Goal: Transaction & Acquisition: Book appointment/travel/reservation

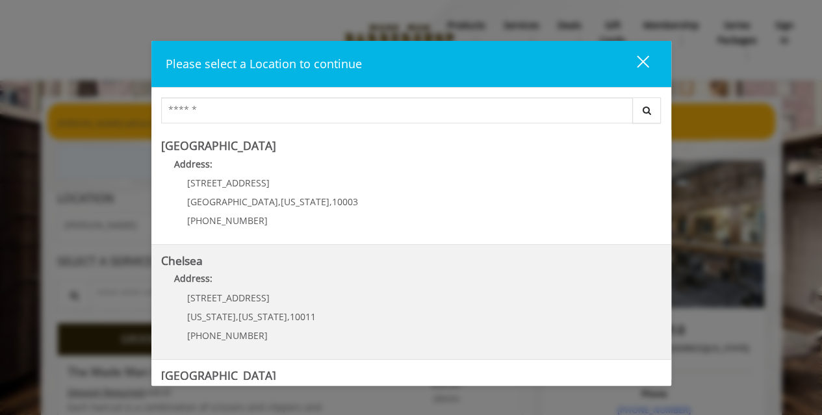
click at [322, 282] on p "Address:" at bounding box center [411, 282] width 500 height 21
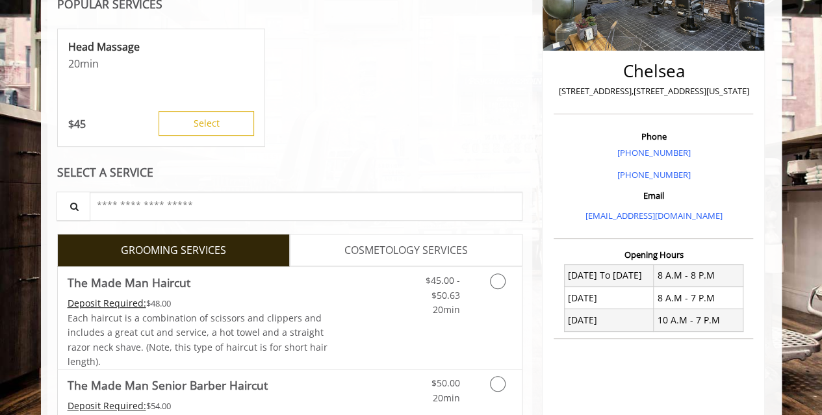
scroll to position [260, 0]
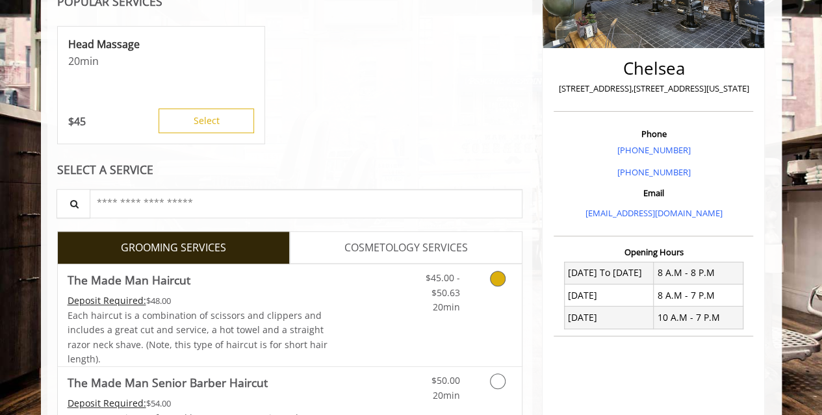
click at [509, 279] on link "Grooming services" at bounding box center [495, 289] width 33 height 50
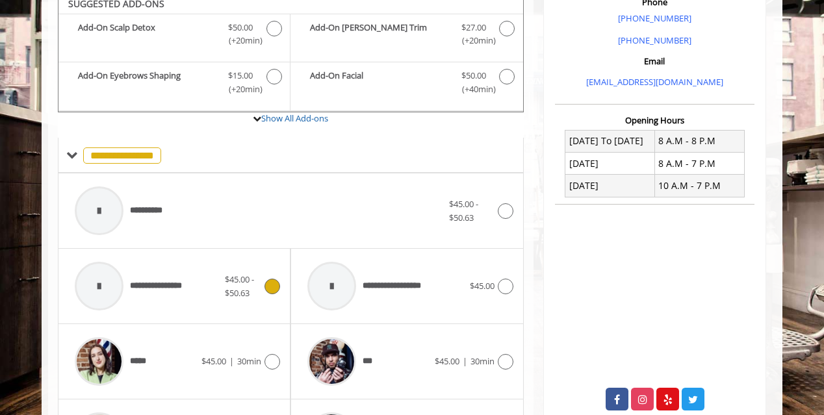
scroll to position [382, 0]
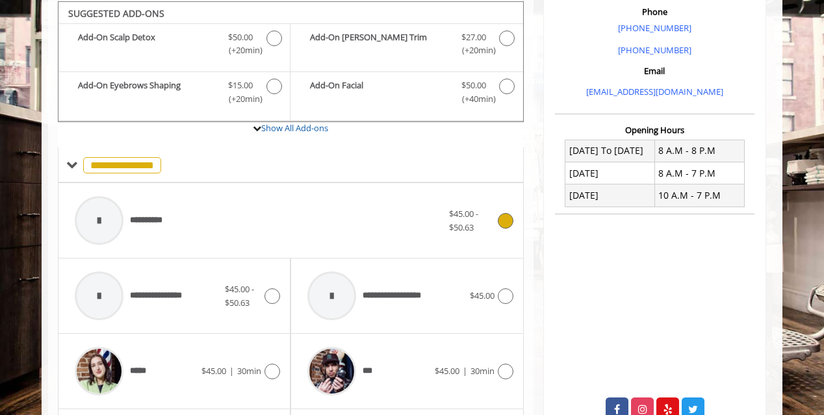
click at [503, 215] on icon at bounding box center [506, 221] width 16 height 16
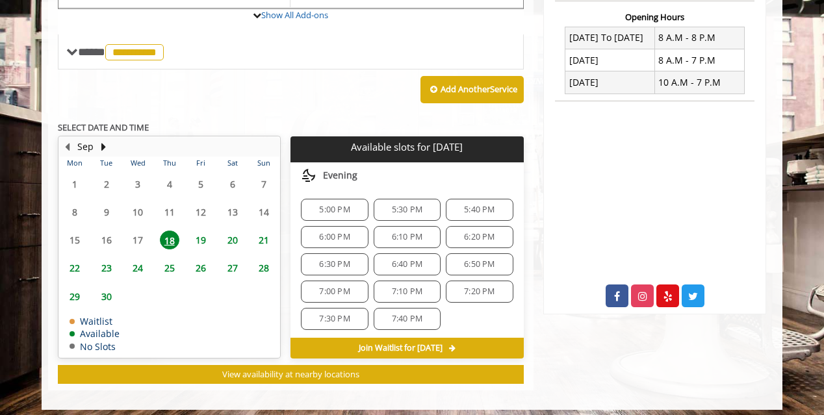
scroll to position [499, 0]
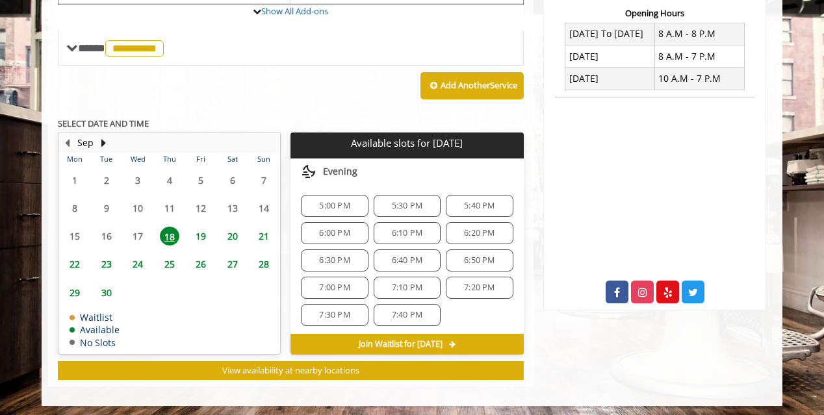
click at [451, 261] on div "6:50 PM" at bounding box center [479, 261] width 67 height 22
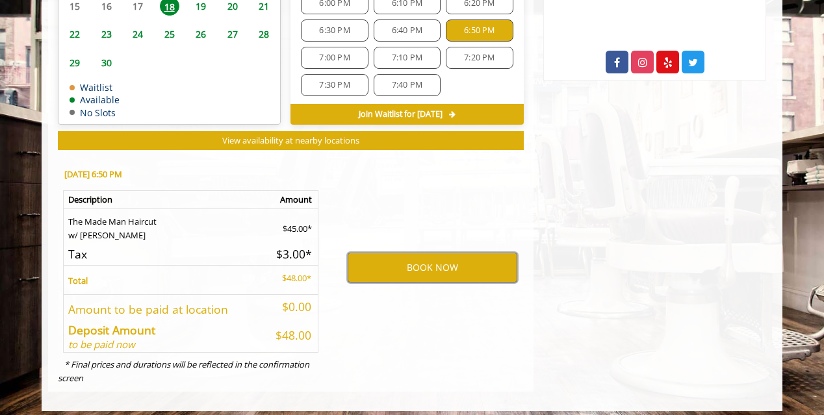
scroll to position [668, 0]
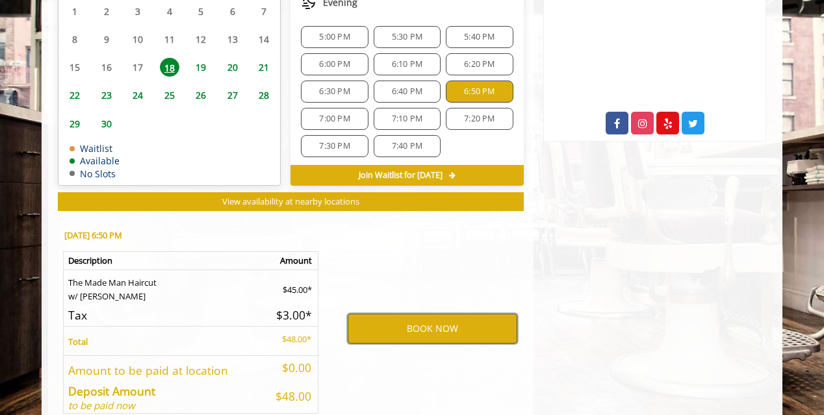
click at [389, 327] on button "BOOK NOW" at bounding box center [433, 329] width 170 height 30
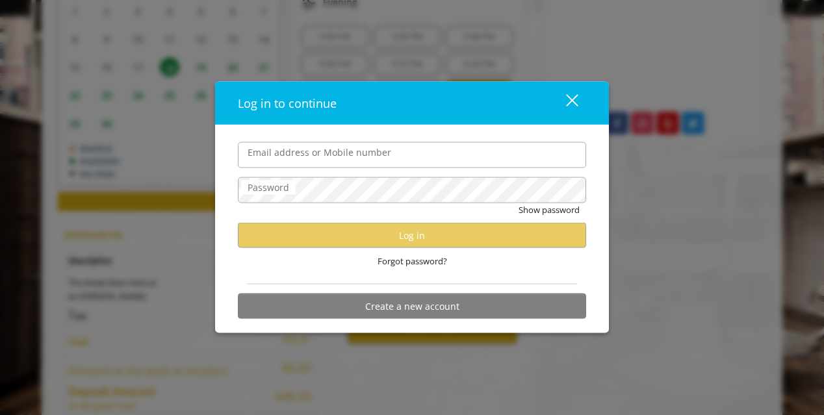
click at [338, 162] on input "Email address or Mobile number" at bounding box center [412, 155] width 348 height 26
type input "**********"
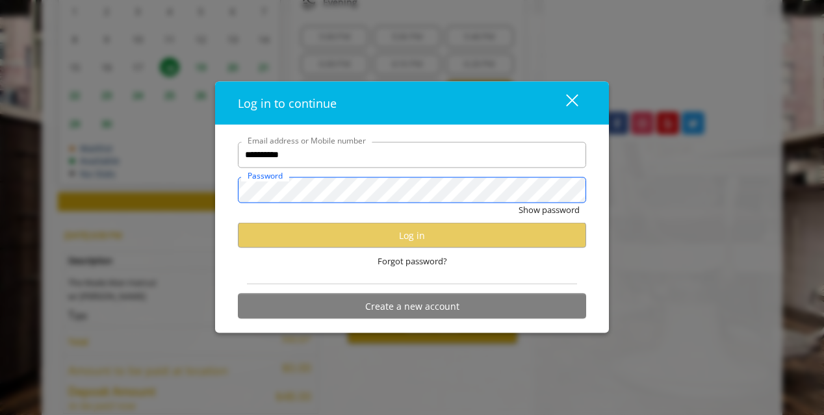
scroll to position [0, 0]
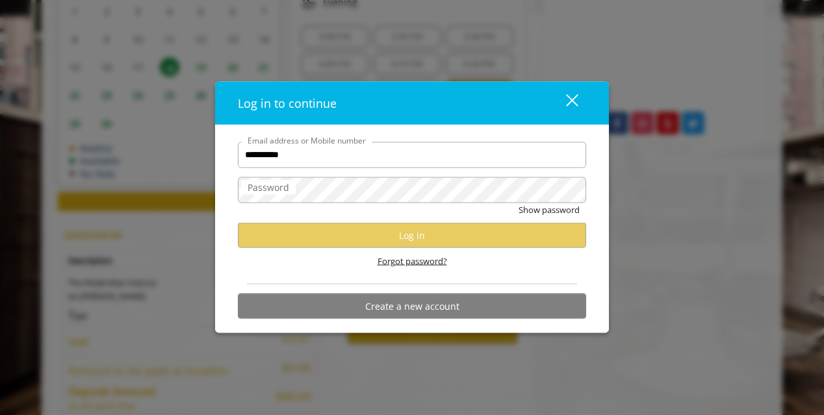
click at [416, 261] on span "Forgot password?" at bounding box center [413, 262] width 70 height 14
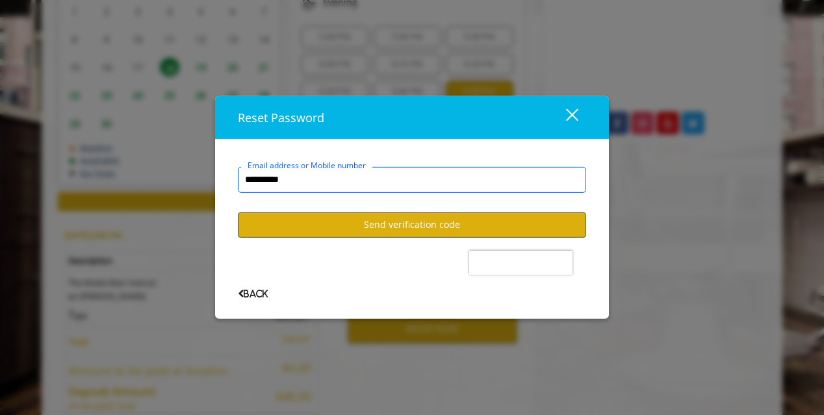
type input "**********"
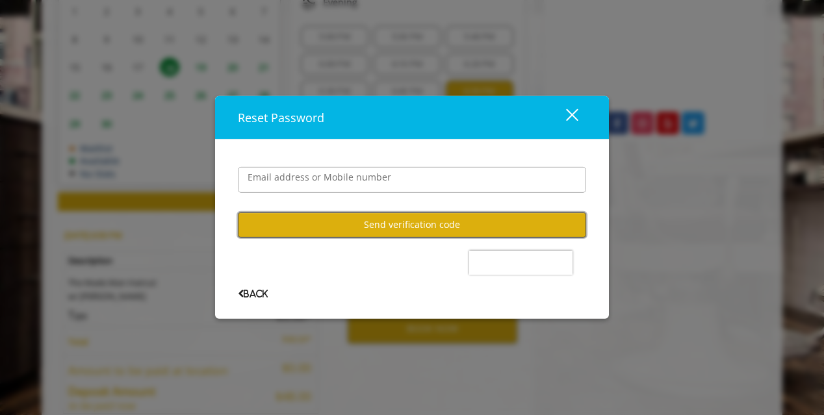
click at [404, 231] on button "Send verification code" at bounding box center [412, 224] width 348 height 25
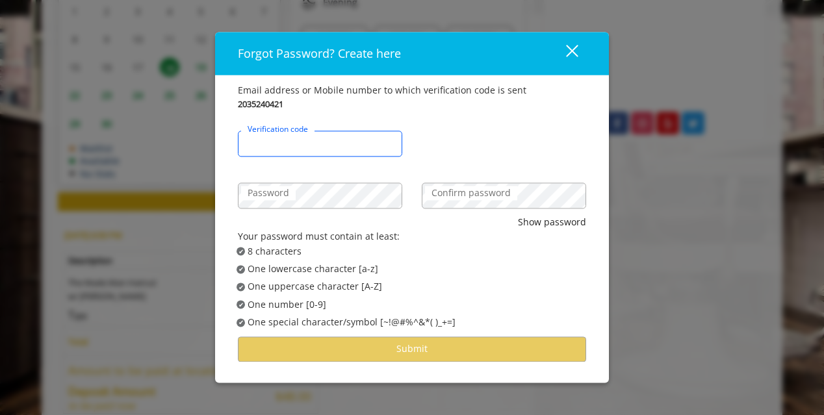
click at [331, 141] on input "Verification code" at bounding box center [320, 144] width 164 height 26
type input "******"
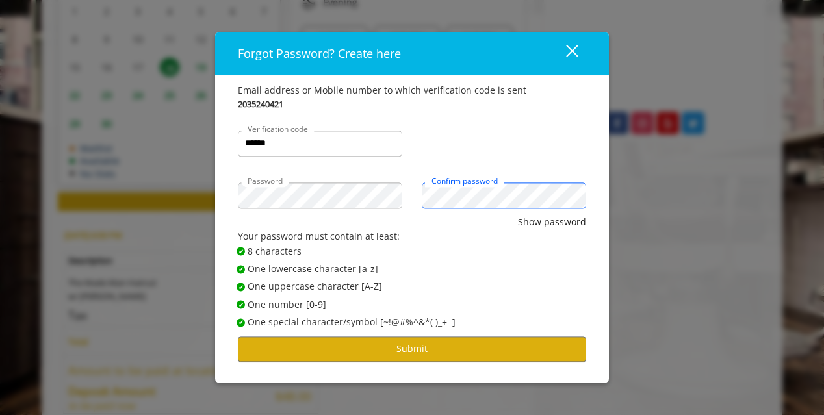
click at [518, 215] on button "Show password" at bounding box center [552, 222] width 68 height 14
click at [402, 344] on button "Submit" at bounding box center [412, 349] width 348 height 25
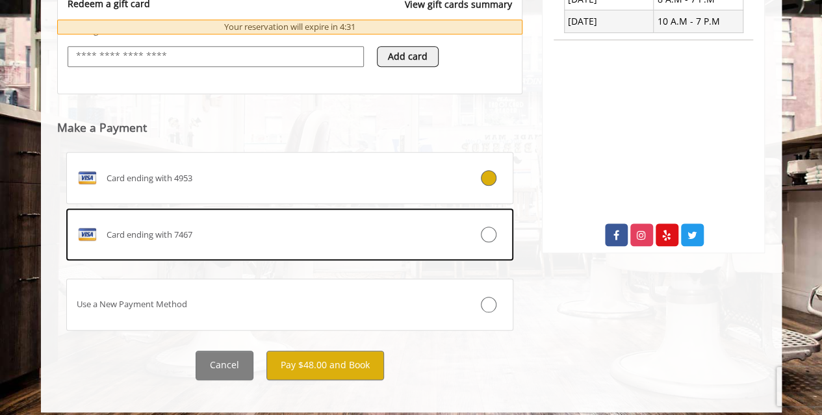
scroll to position [560, 0]
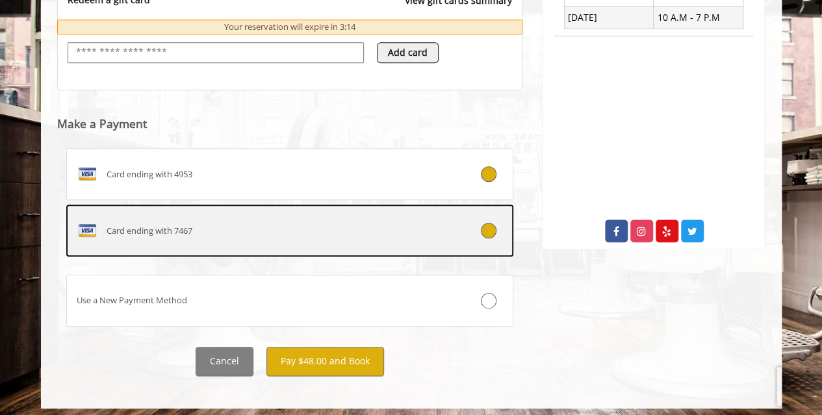
click at [178, 205] on label "Card ending with 7467" at bounding box center [290, 231] width 448 height 52
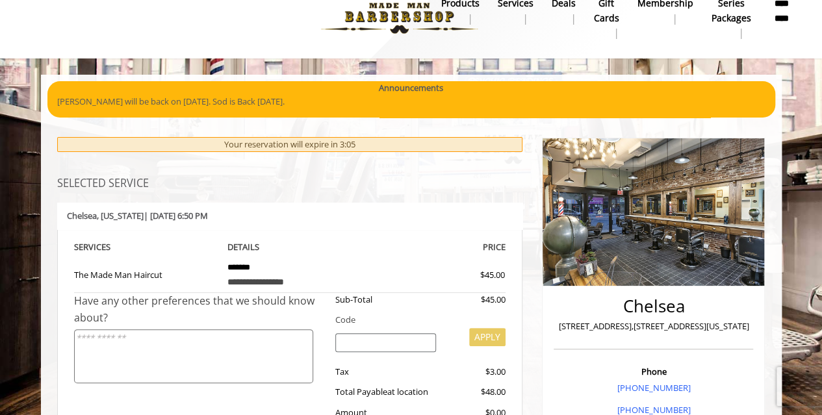
scroll to position [0, 0]
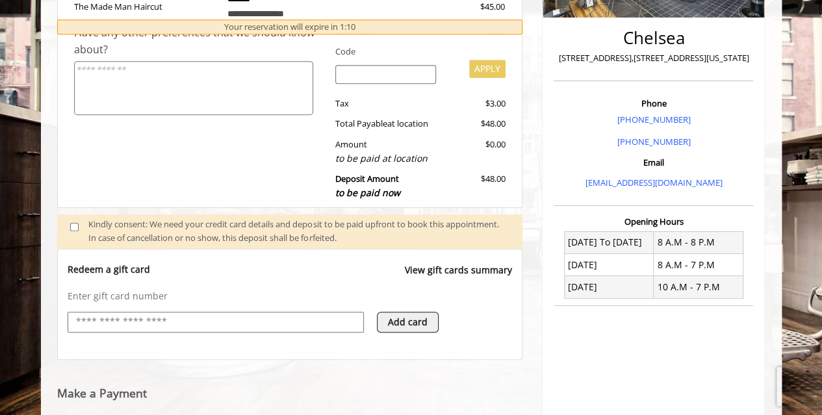
scroll to position [109, 0]
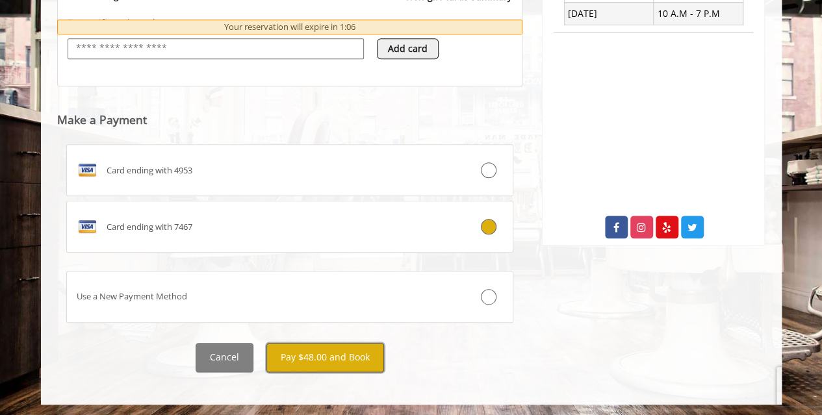
click at [325, 352] on button "Pay $48.00 and Book" at bounding box center [325, 357] width 118 height 29
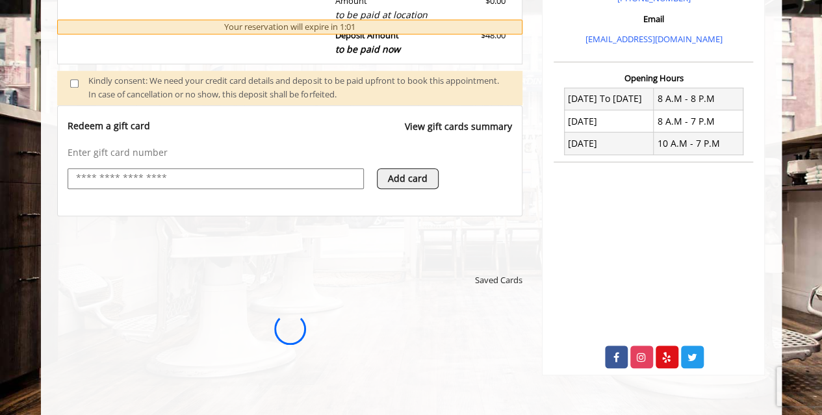
scroll to position [0, 0]
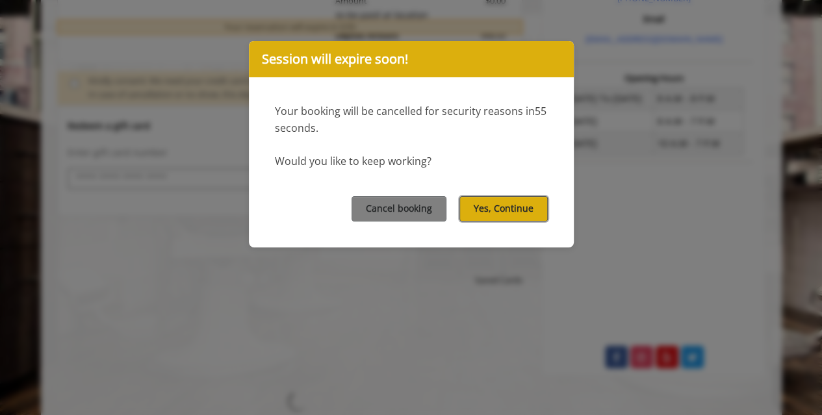
click at [510, 203] on button "Yes, Continue" at bounding box center [503, 208] width 88 height 25
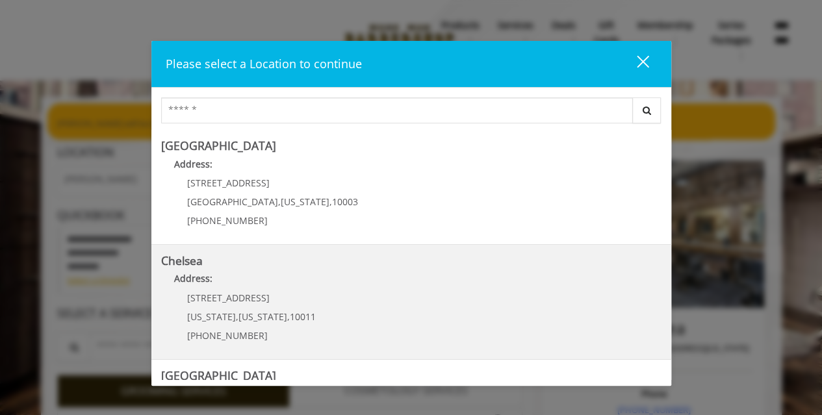
click at [311, 276] on p "Address:" at bounding box center [411, 282] width 500 height 21
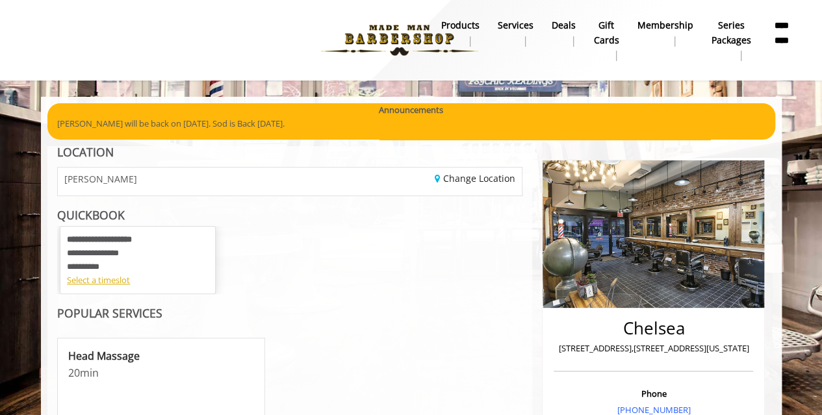
click at [509, 23] on b "Services" at bounding box center [516, 25] width 36 height 14
click at [369, 32] on img at bounding box center [399, 40] width 179 height 71
